Goal: Task Accomplishment & Management: Use online tool/utility

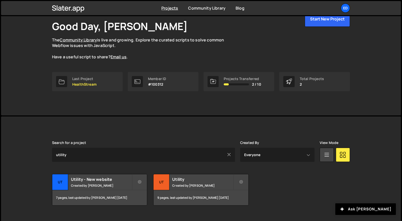
scroll to position [38, 0]
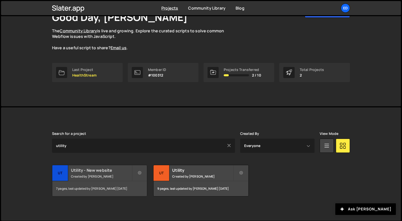
click at [107, 167] on h2 "Utility - New website" at bounding box center [101, 170] width 61 height 6
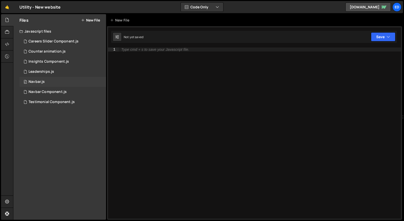
click at [71, 83] on div "0 Navbar.js 0" at bounding box center [62, 82] width 87 height 10
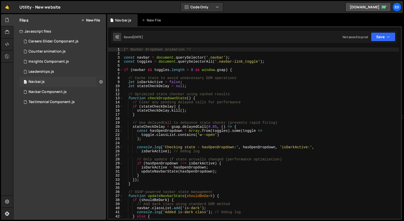
click at [100, 83] on icon at bounding box center [101, 81] width 4 height 5
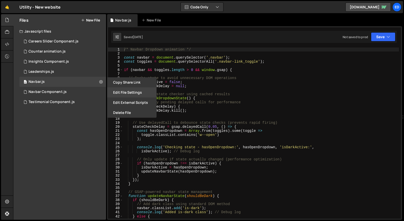
click at [120, 93] on button "Edit File Settings" at bounding box center [131, 92] width 49 height 10
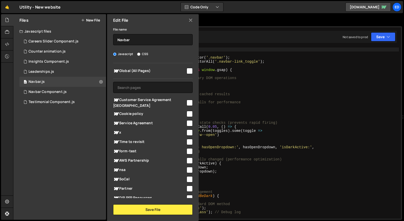
click at [188, 20] on div "Edit File" at bounding box center [153, 20] width 92 height 12
click at [190, 21] on icon at bounding box center [190, 20] width 4 height 6
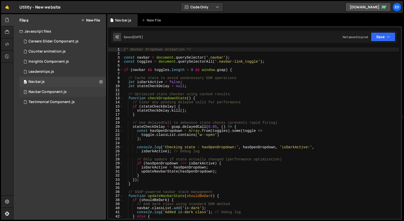
click at [63, 94] on div "1 Navbar Component.js 0" at bounding box center [62, 92] width 87 height 10
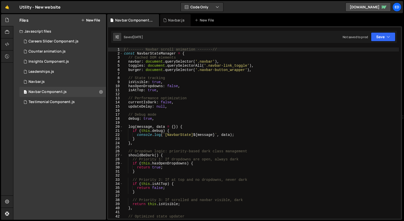
click at [184, 75] on div "//------- Navbar scroll animation -------// const NavbarStateManager = { // Cac…" at bounding box center [261, 136] width 276 height 179
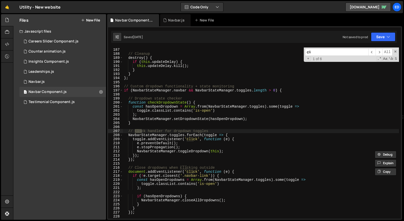
scroll to position [756, 0]
type input "click"
click at [396, 51] on span at bounding box center [395, 52] width 4 height 4
type textarea "// Click handler for dropdown toggles"
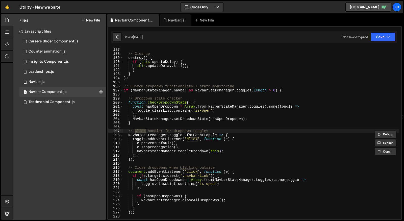
type input "Click"
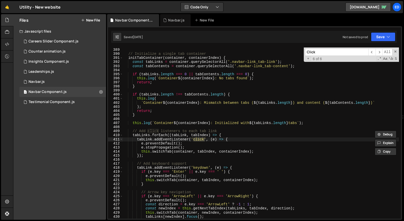
scroll to position [752, 0]
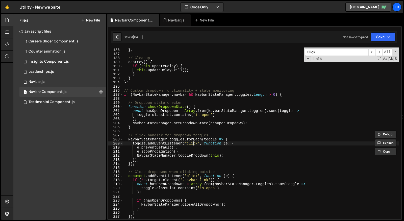
click at [192, 143] on div "}) ; } , // Cleanup destroy ( ) { if ( this . updateDelay ) { this . updateDela…" at bounding box center [261, 133] width 276 height 179
paste textarea "mouseover"
click at [200, 144] on div "}) ; } , // Cleanup destroy ( ) { if ( this . updateDelay ) { this . updateDela…" at bounding box center [261, 133] width 276 height 179
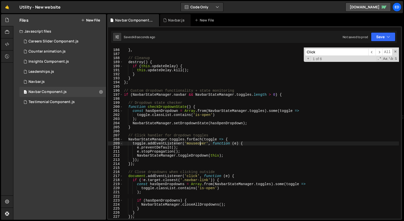
click at [200, 144] on div "}) ; } , // Cleanup destroy ( ) { if ( this . updateDelay ) { this . updateDela…" at bounding box center [261, 133] width 276 height 179
type textarea "toggle.addEventListener('click', function (e) {"
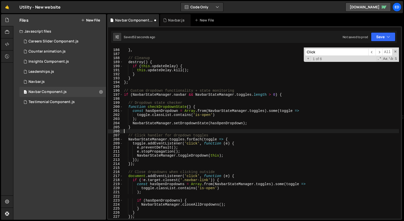
click at [228, 130] on div "}) ; } , // Cleanup destroy ( ) { if ( this . updateDelay ) { this . updateDela…" at bounding box center [261, 133] width 276 height 179
